Goal: Transaction & Acquisition: Purchase product/service

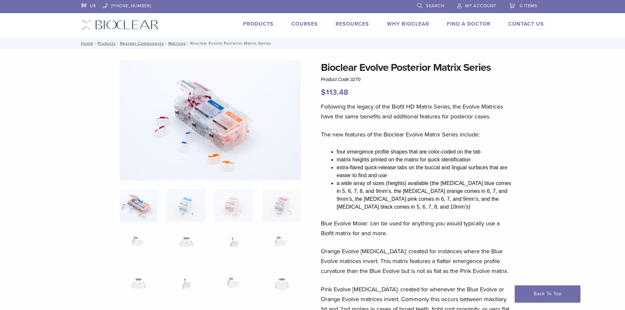
click at [256, 20] on div "US [PHONE_NUMBER] Search My Account 0 items Cart No products in the cart. Back …" at bounding box center [313, 18] width 473 height 37
click at [256, 24] on link "Products" at bounding box center [258, 24] width 31 height 7
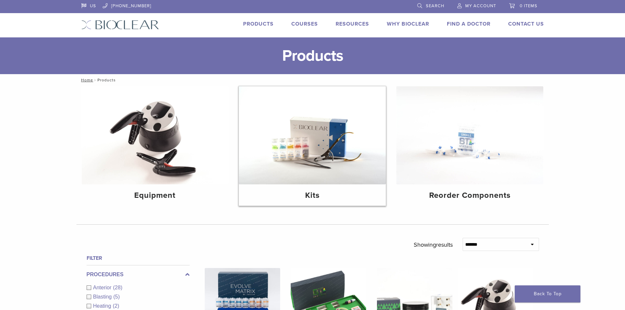
click at [311, 161] on img at bounding box center [312, 135] width 147 height 98
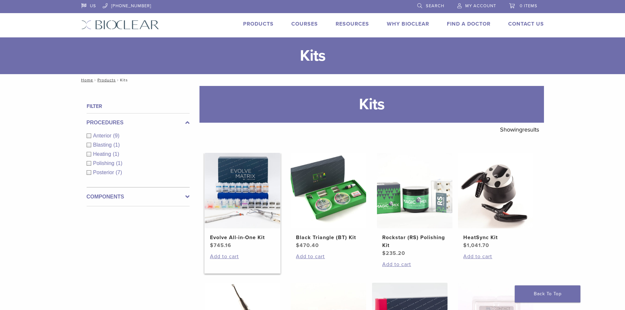
click at [236, 193] on img at bounding box center [243, 191] width 76 height 76
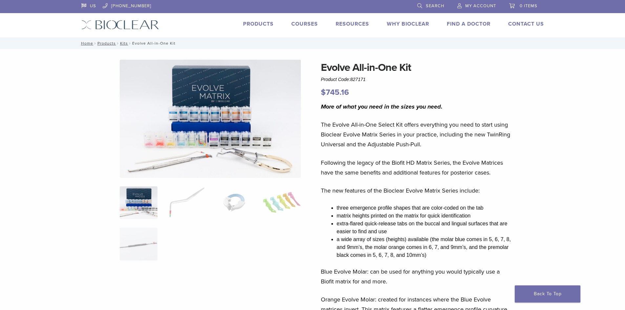
click at [261, 166] on img at bounding box center [210, 119] width 181 height 118
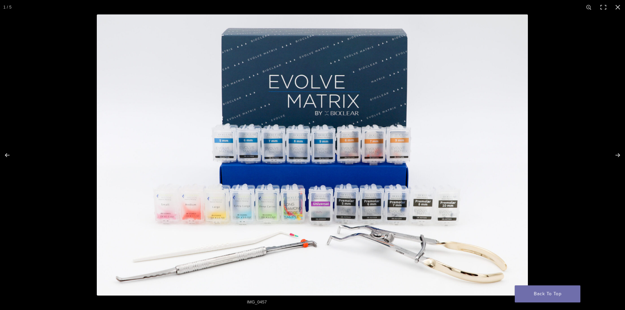
click at [261, 166] on img at bounding box center [312, 154] width 431 height 281
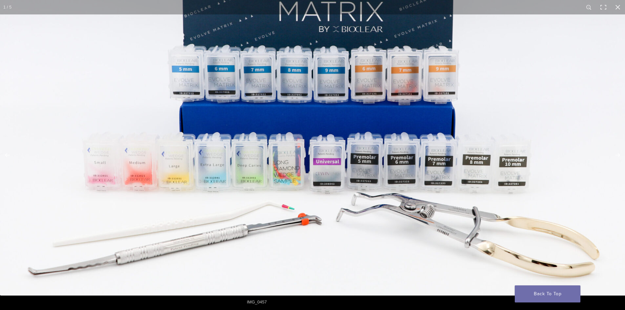
click at [449, 232] on img at bounding box center [315, 90] width 630 height 411
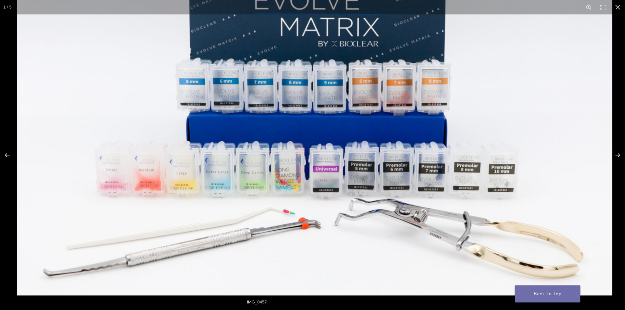
click at [449, 232] on img at bounding box center [315, 101] width 596 height 389
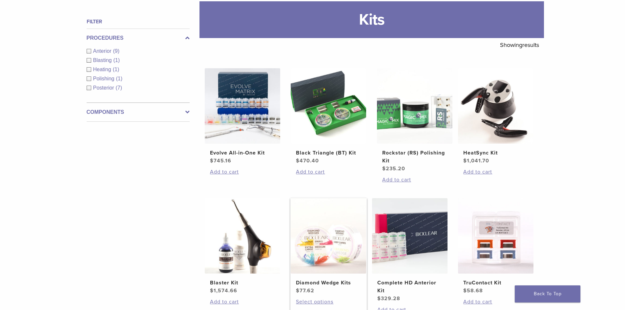
scroll to position [66, 0]
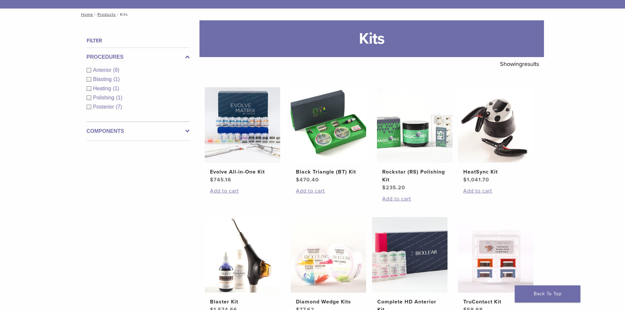
click at [187, 130] on icon at bounding box center [188, 131] width 4 height 8
click at [89, 106] on div "Matrix Systems (3)" at bounding box center [138, 108] width 103 height 8
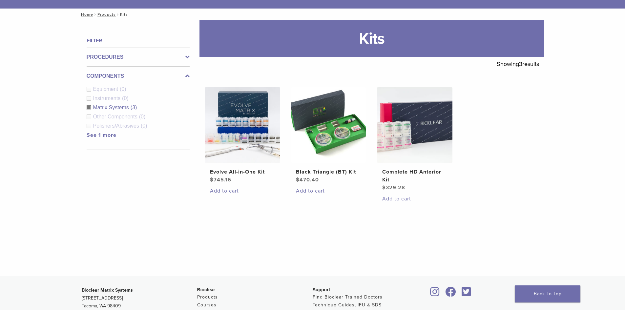
click at [93, 135] on link "See 1 more" at bounding box center [102, 135] width 30 height 7
click at [260, 147] on img at bounding box center [243, 125] width 76 height 76
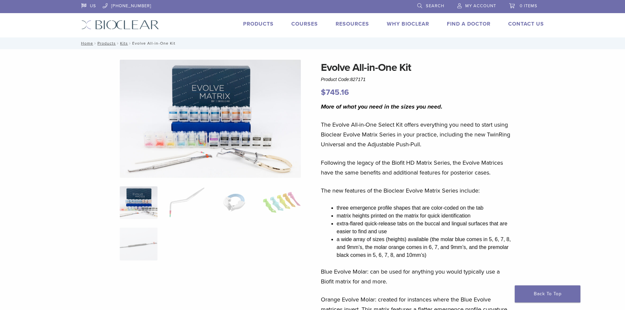
click at [260, 22] on link "Products" at bounding box center [258, 24] width 31 height 7
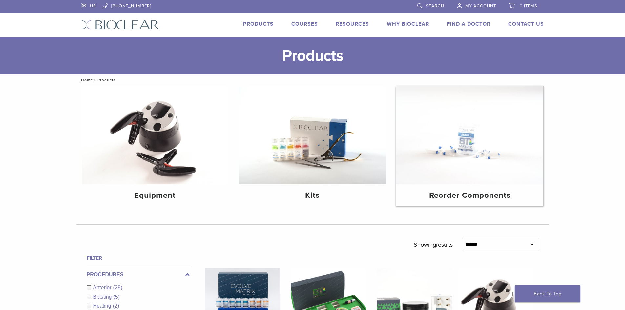
click at [484, 195] on h4 "Reorder Components" at bounding box center [470, 196] width 137 height 12
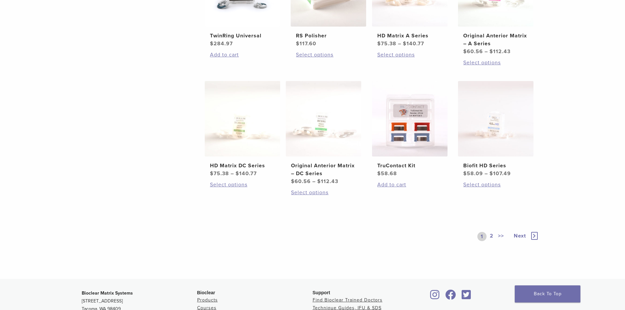
scroll to position [361, 0]
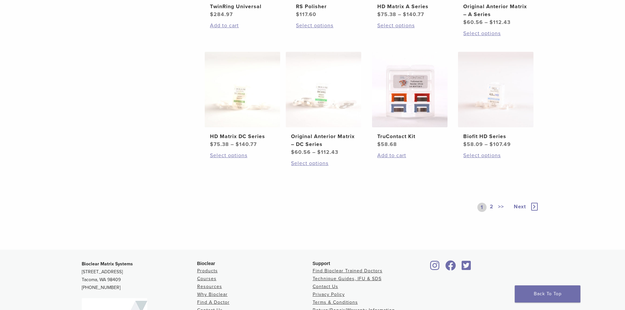
click at [536, 207] on icon at bounding box center [535, 207] width 7 height 8
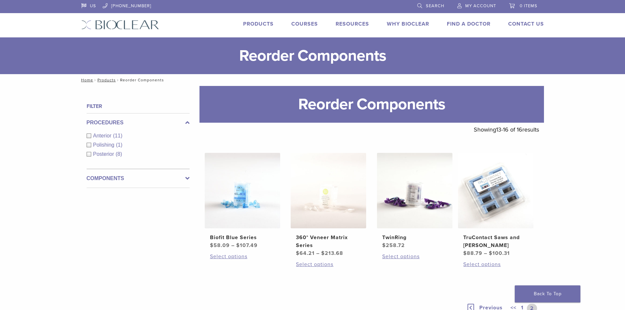
click at [268, 26] on link "Products" at bounding box center [258, 24] width 31 height 7
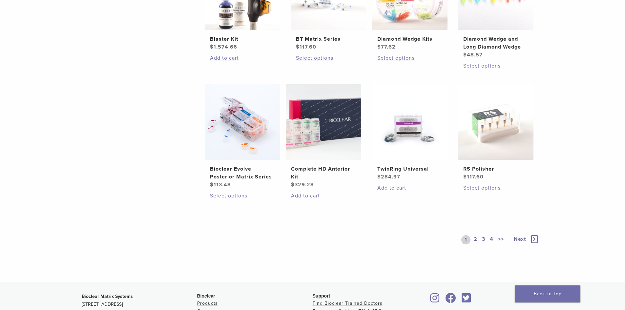
scroll to position [460, 0]
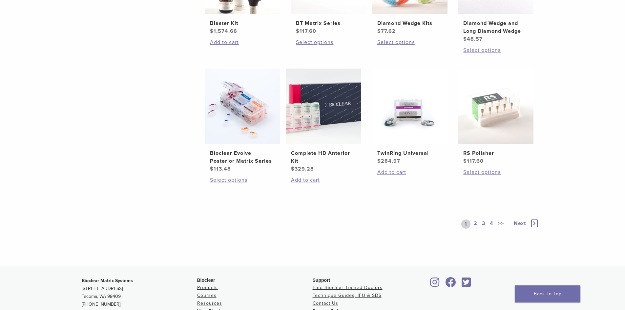
click at [476, 225] on link "2" at bounding box center [476, 224] width 6 height 9
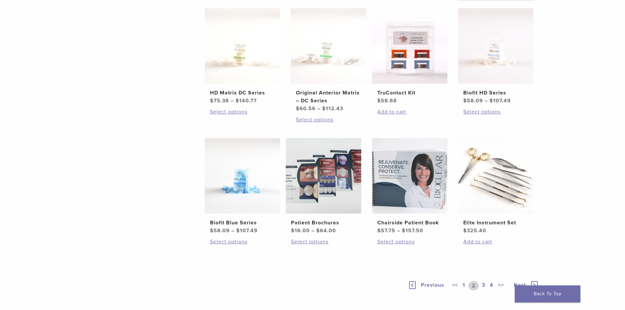
scroll to position [493, 0]
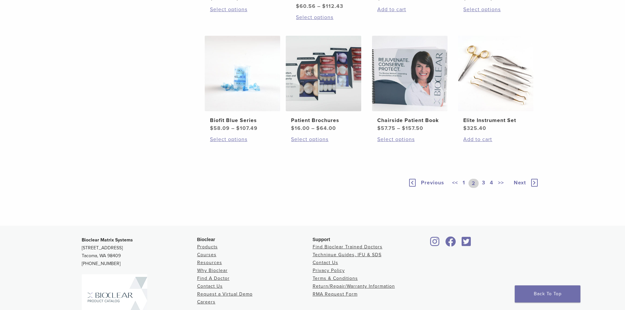
click at [483, 183] on link "3" at bounding box center [484, 183] width 6 height 9
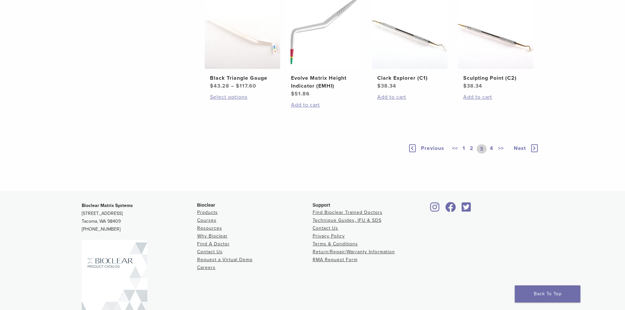
scroll to position [460, 0]
click at [492, 153] on link "4" at bounding box center [492, 148] width 6 height 9
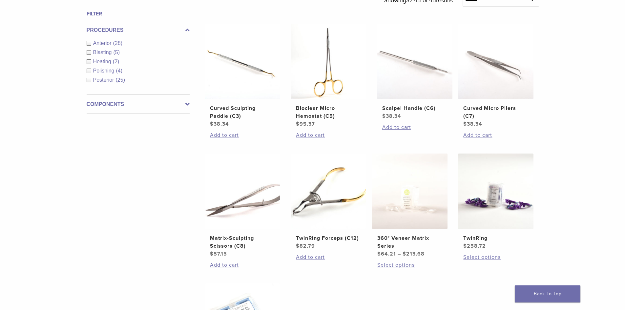
scroll to position [230, 0]
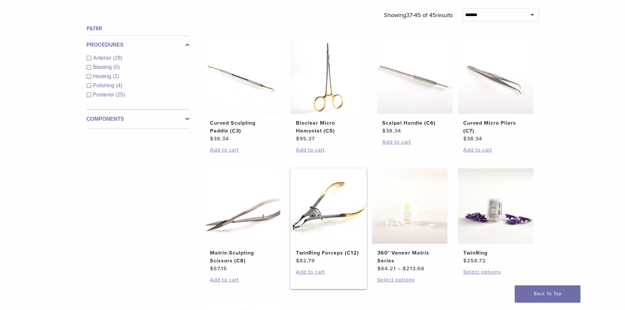
click at [313, 208] on img at bounding box center [329, 206] width 76 height 76
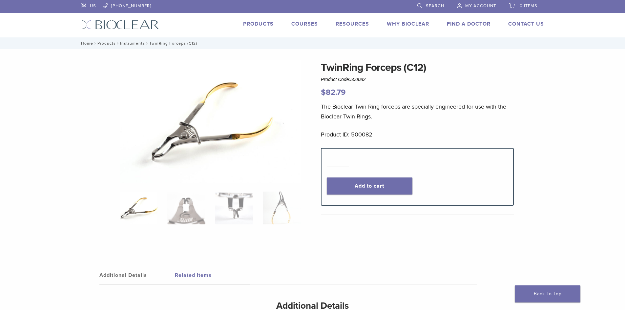
click at [145, 211] on img at bounding box center [139, 208] width 38 height 33
click at [194, 210] on img at bounding box center [186, 208] width 38 height 33
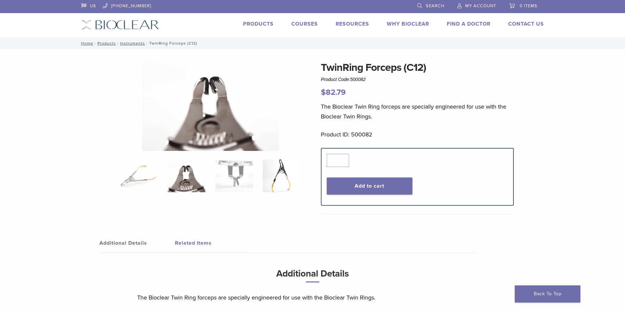
click at [280, 174] on img at bounding box center [282, 176] width 38 height 33
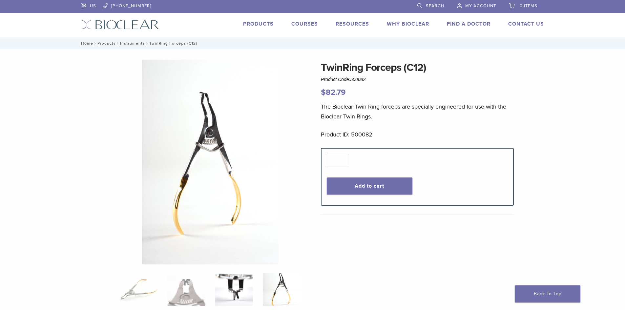
click at [239, 291] on img at bounding box center [234, 289] width 38 height 33
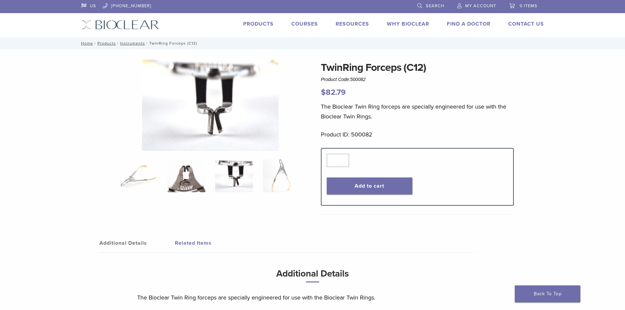
click at [190, 180] on img at bounding box center [186, 176] width 38 height 33
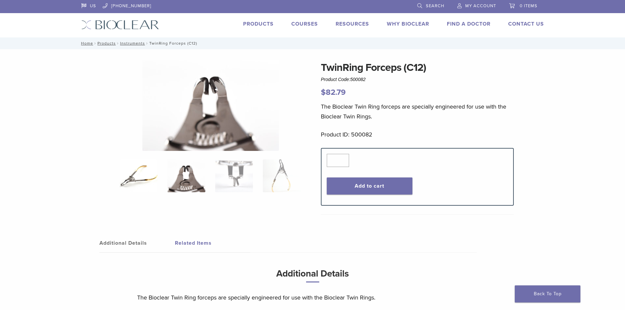
click at [129, 181] on img at bounding box center [139, 176] width 38 height 33
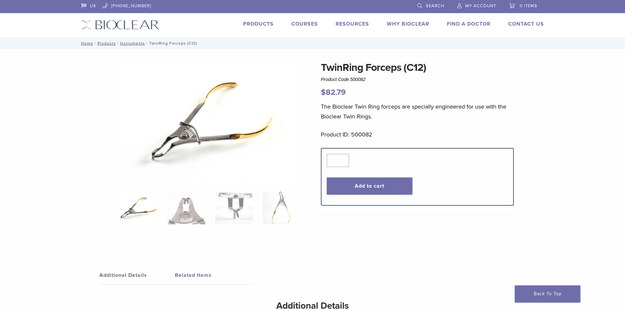
click at [192, 113] on img at bounding box center [210, 121] width 181 height 123
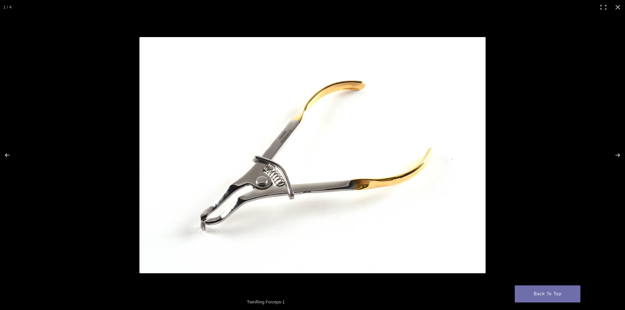
click at [192, 113] on img at bounding box center [313, 155] width 346 height 236
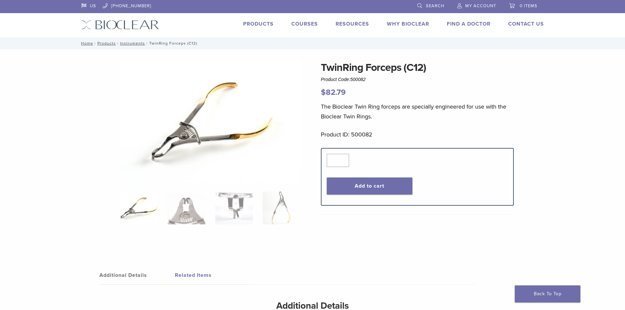
click at [192, 113] on img at bounding box center [210, 121] width 181 height 123
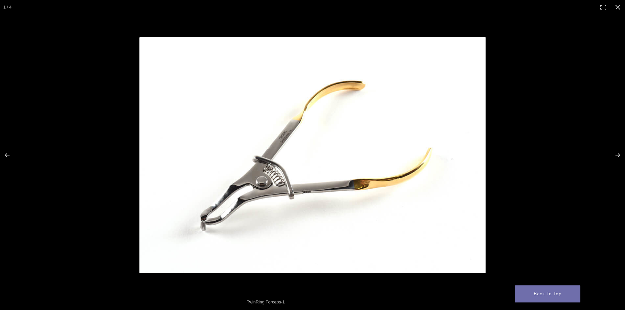
click at [603, 6] on button "Toggle fullscreen" at bounding box center [604, 7] width 14 height 14
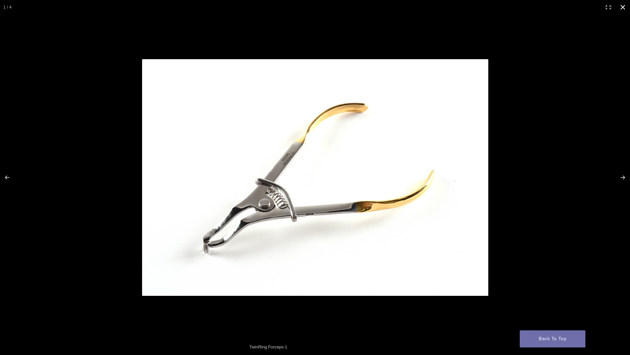
click at [624, 7] on button "Close (Esc)" at bounding box center [623, 7] width 14 height 14
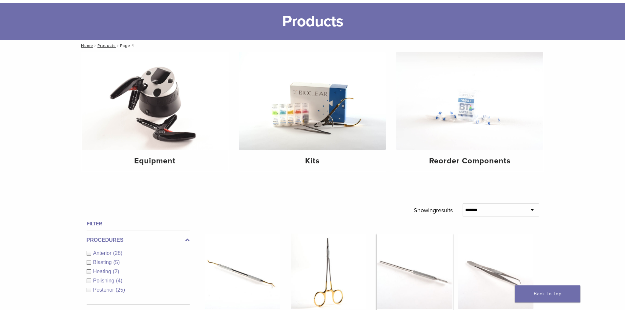
scroll to position [33, 0]
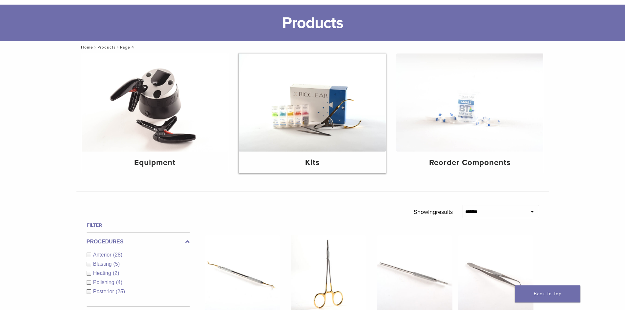
click at [318, 118] on img at bounding box center [312, 103] width 147 height 98
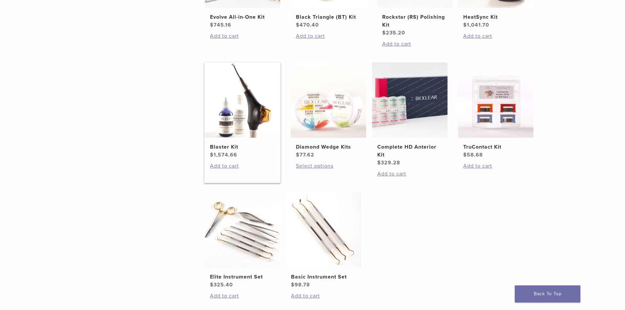
scroll to position [230, 0]
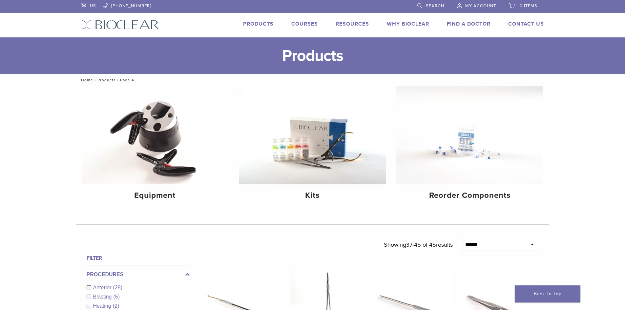
scroll to position [33, 0]
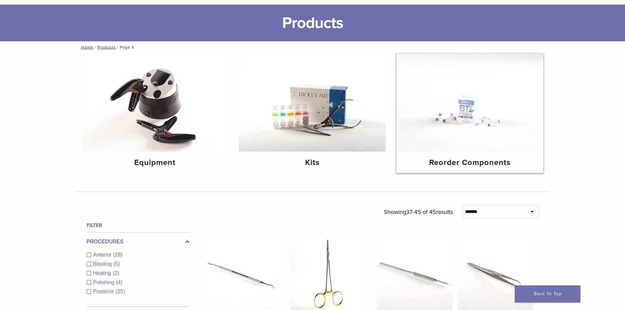
click at [464, 117] on img at bounding box center [470, 103] width 147 height 98
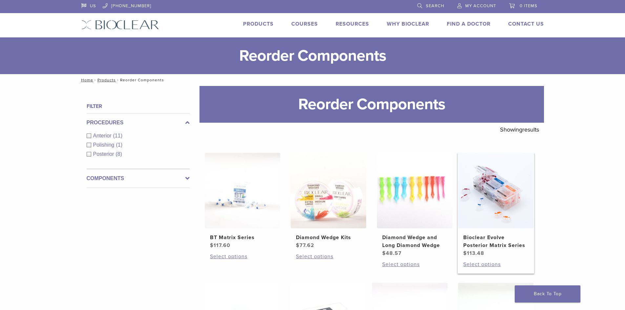
click at [500, 216] on img at bounding box center [496, 191] width 76 height 76
